Goal: Book appointment/travel/reservation

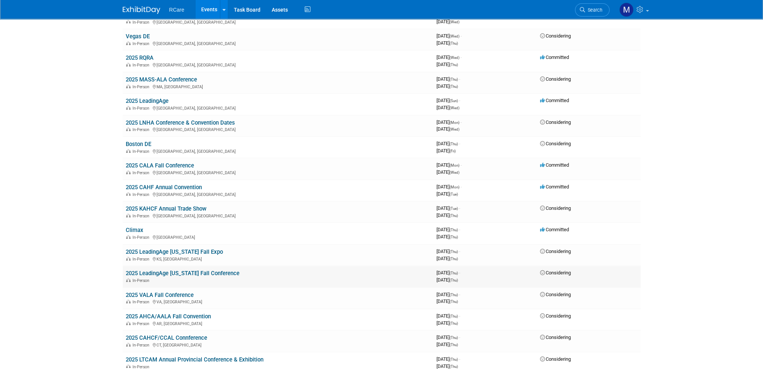
scroll to position [177, 0]
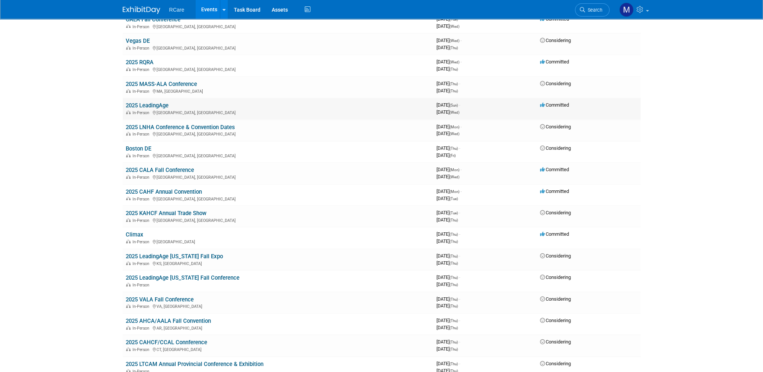
click at [154, 102] on link "2025 LeadingAge" at bounding box center [147, 105] width 43 height 7
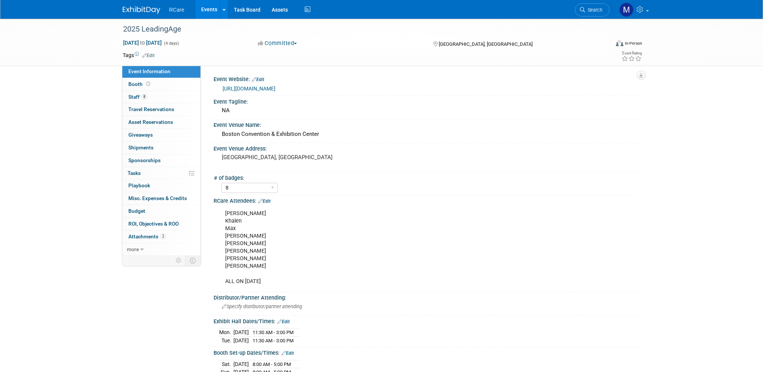
select select "8"
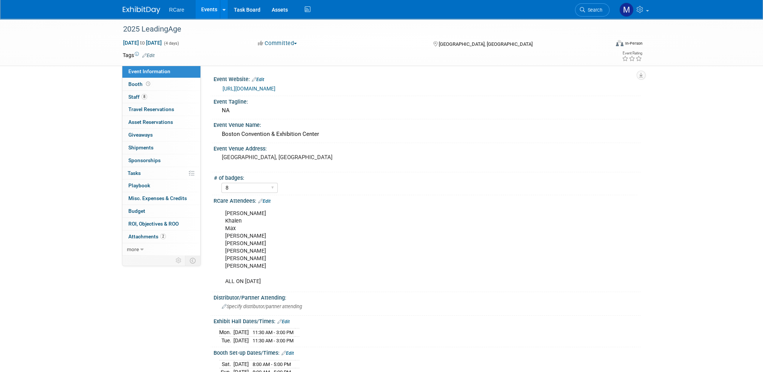
click at [244, 261] on div "Ashley Khalen Max Matt Jake Mike Daphne Ty ALL ON 9/9/25" at bounding box center [389, 247] width 338 height 83
drag, startPoint x: 231, startPoint y: 265, endPoint x: 225, endPoint y: 211, distance: 54.4
click at [225, 211] on div "Ashley Khalen Max Matt Jake Mike Daphne Ty ALL ON 9/9/25" at bounding box center [389, 247] width 338 height 83
copy div "Ashley Khalen Max Matt Jake Mike Daphne Ty"
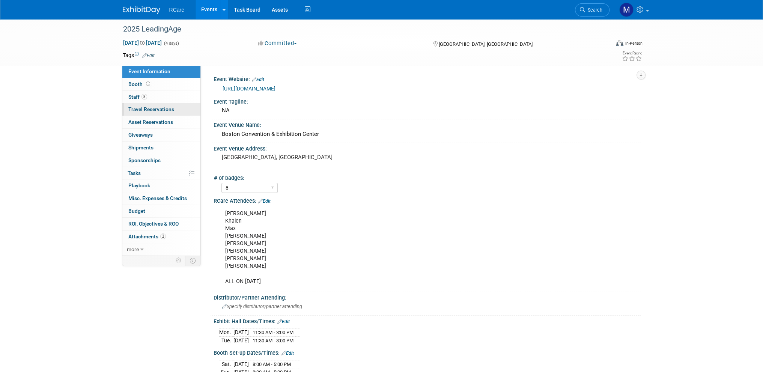
click at [152, 107] on span "Travel Reservations 0" at bounding box center [151, 109] width 46 height 6
